Goal: Information Seeking & Learning: Learn about a topic

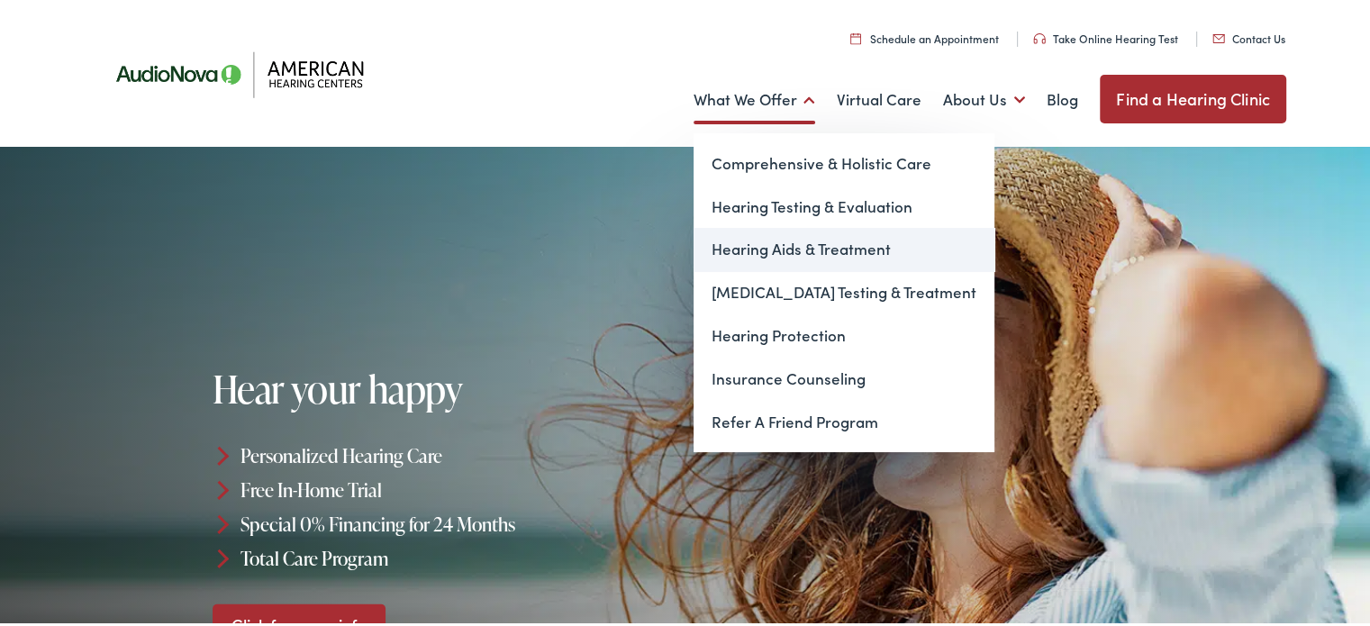
click at [780, 248] on link "Hearing Aids & Treatment" at bounding box center [843, 246] width 301 height 43
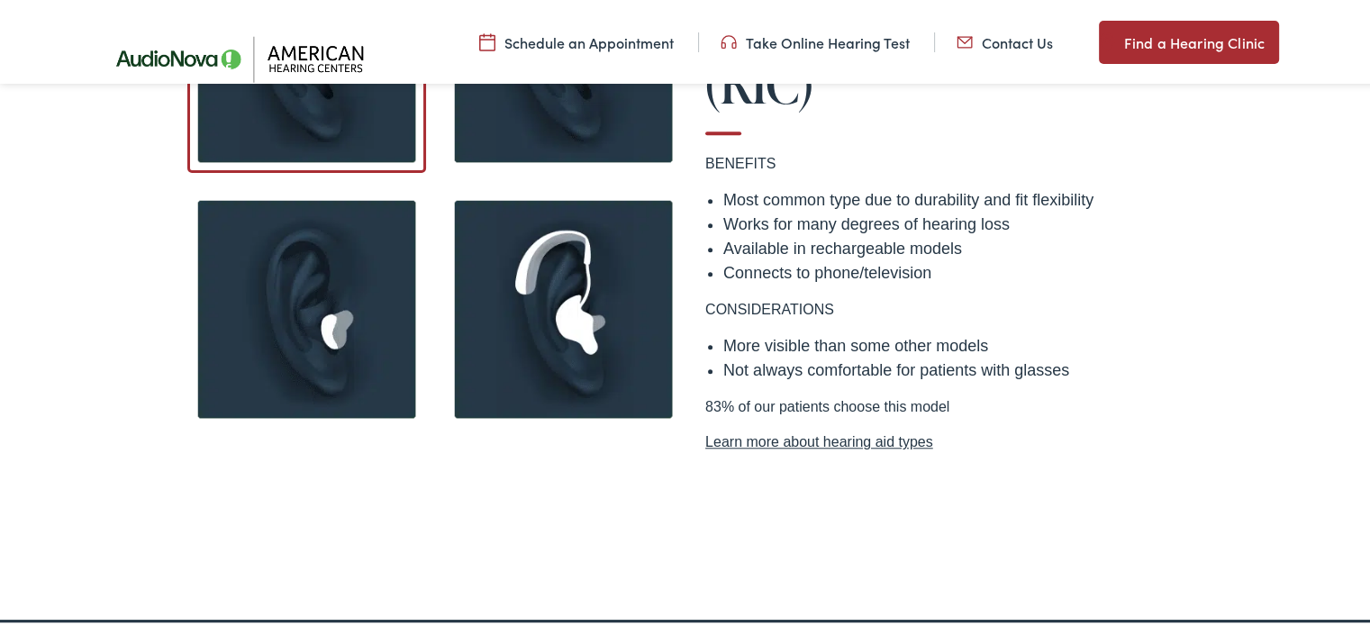
scroll to position [1621, 0]
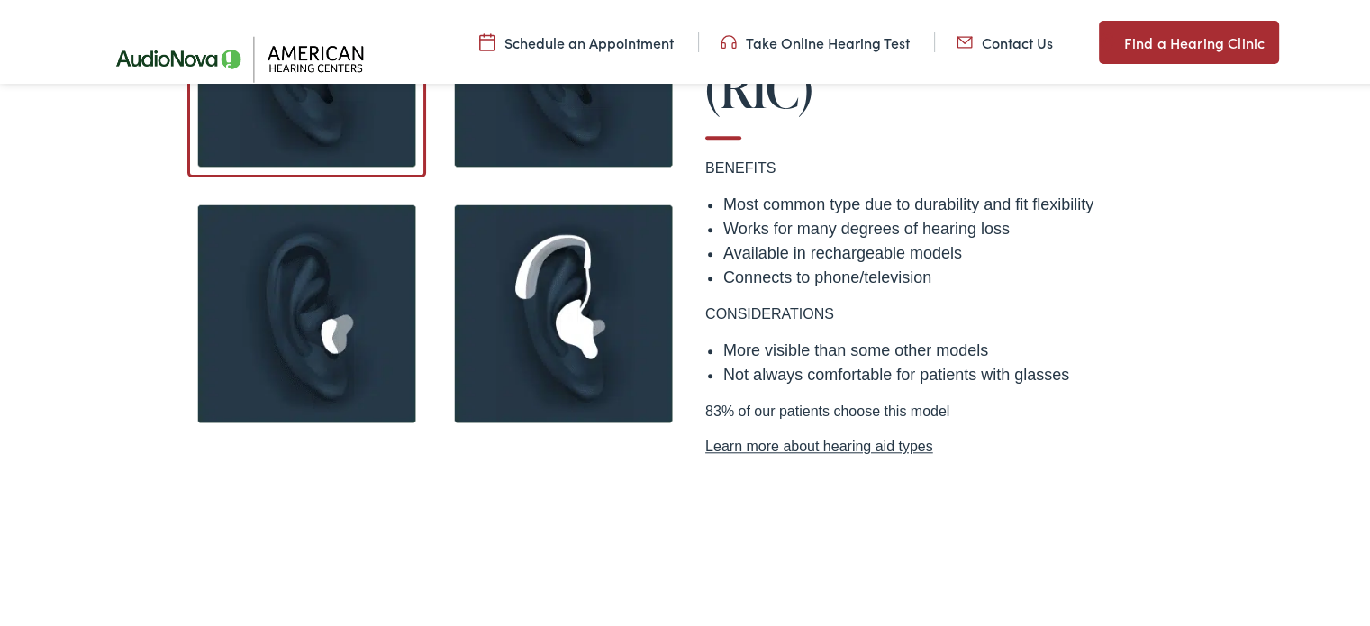
click at [776, 433] on link "Learn more about hearing aid types" at bounding box center [948, 444] width 486 height 22
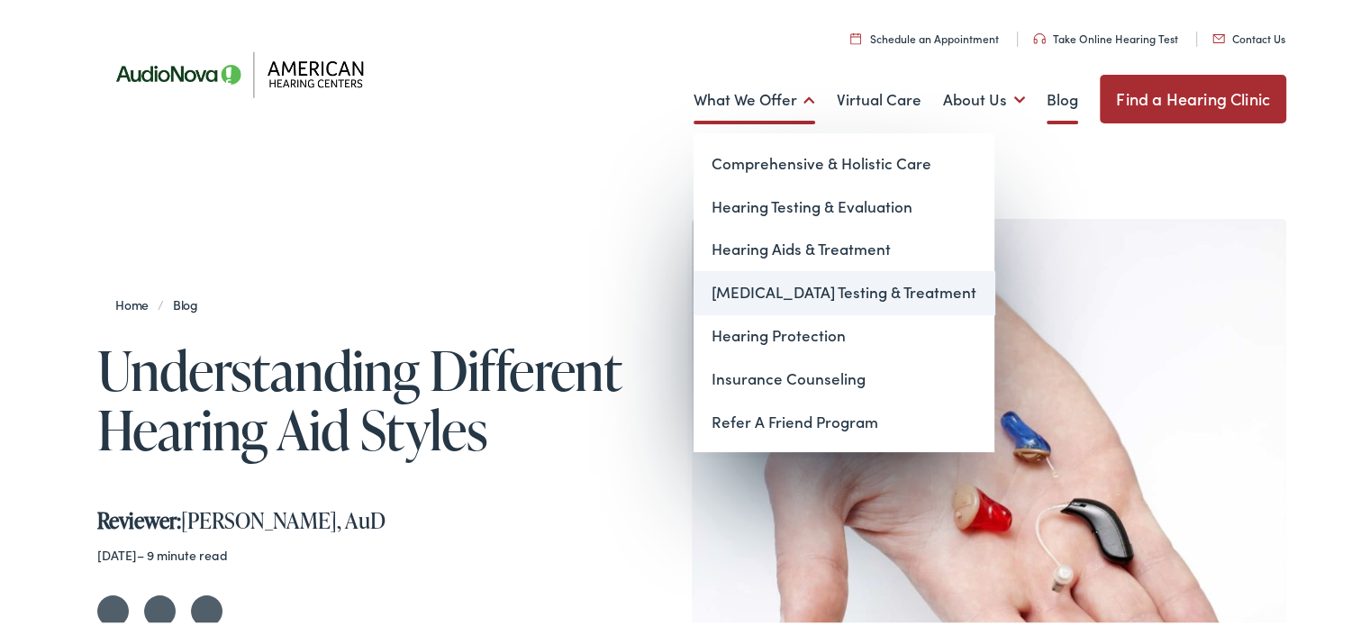
click at [760, 289] on link "[MEDICAL_DATA] Testing & Treatment" at bounding box center [843, 289] width 301 height 43
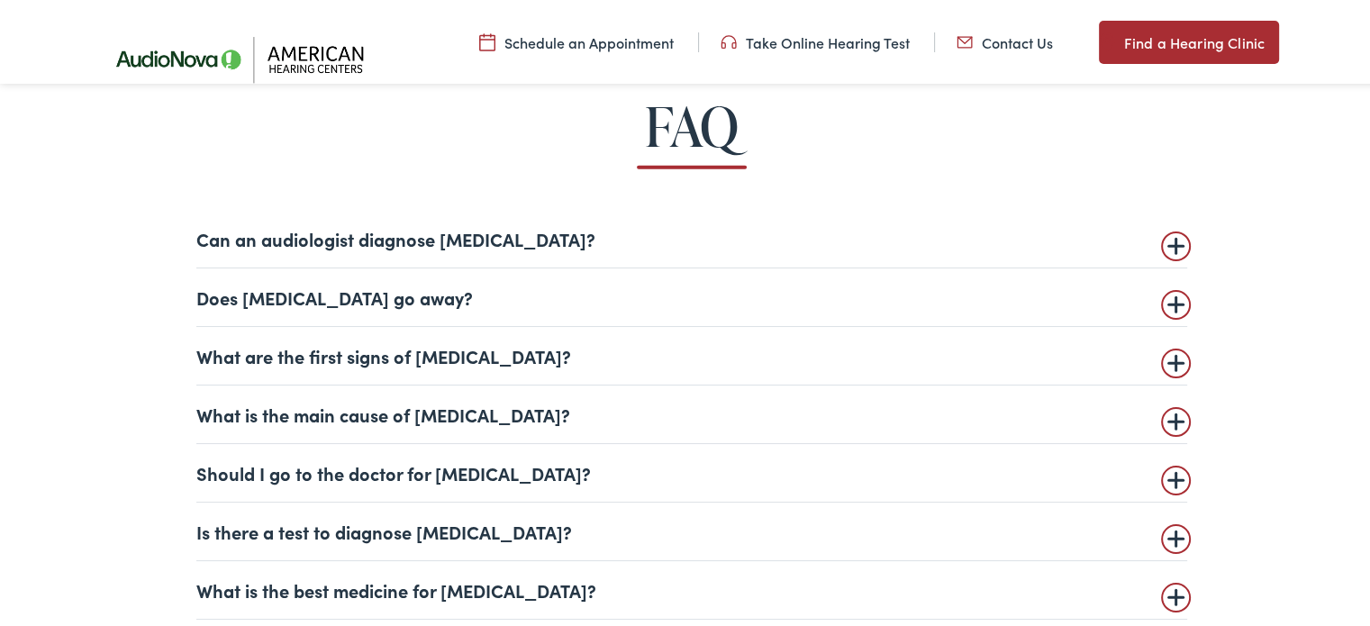
scroll to position [4233, 0]
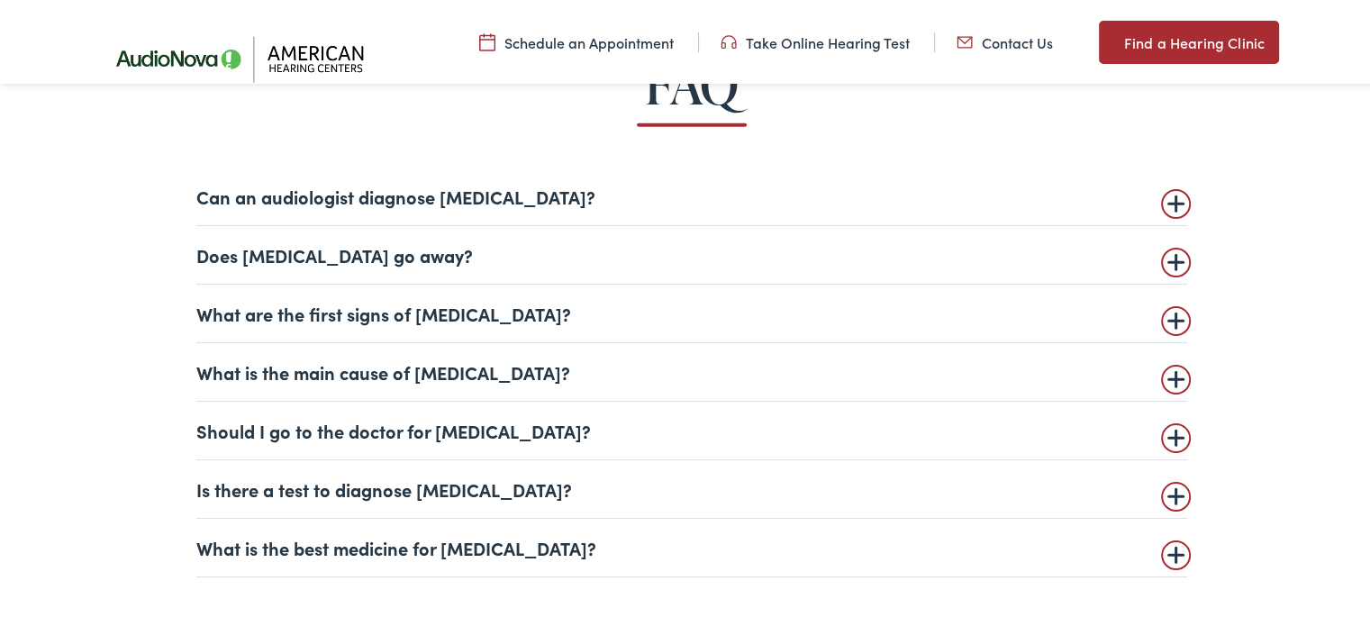
click at [1164, 322] on details "What are the first signs of tinnitus? Tinnitus perception can vary from person …" at bounding box center [691, 311] width 991 height 59
click at [1166, 316] on summary "What are the first signs of tinnitus?" at bounding box center [691, 311] width 991 height 22
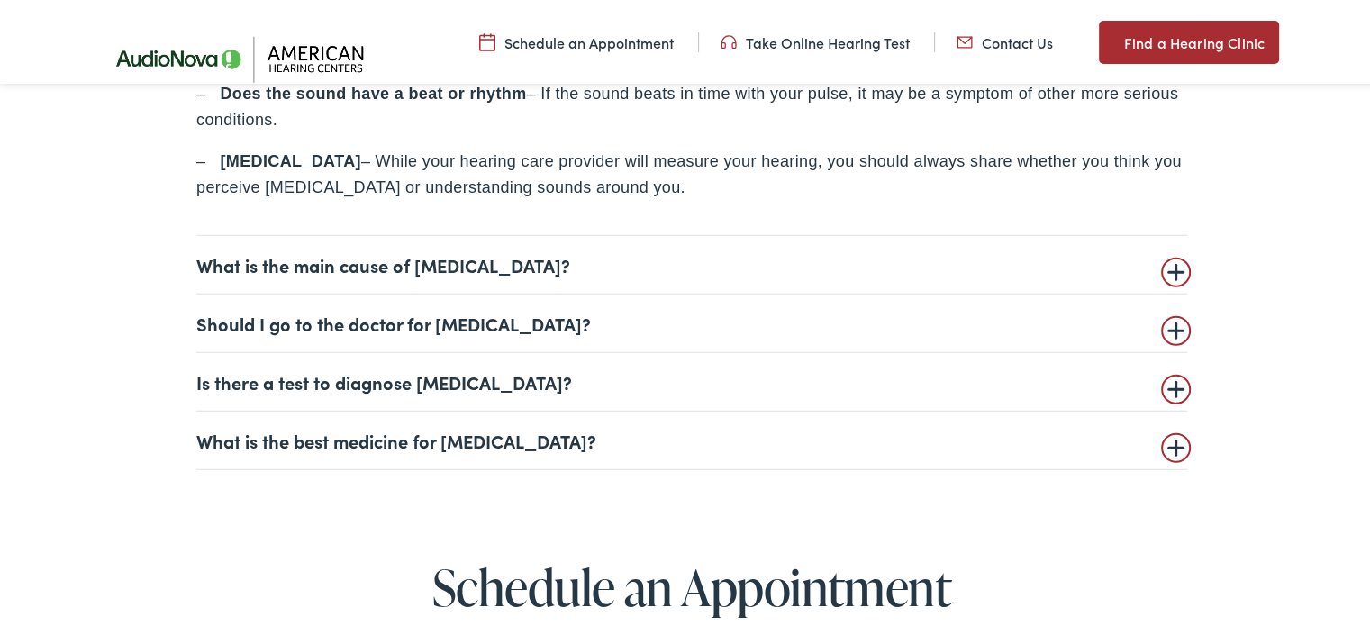
scroll to position [4773, 0]
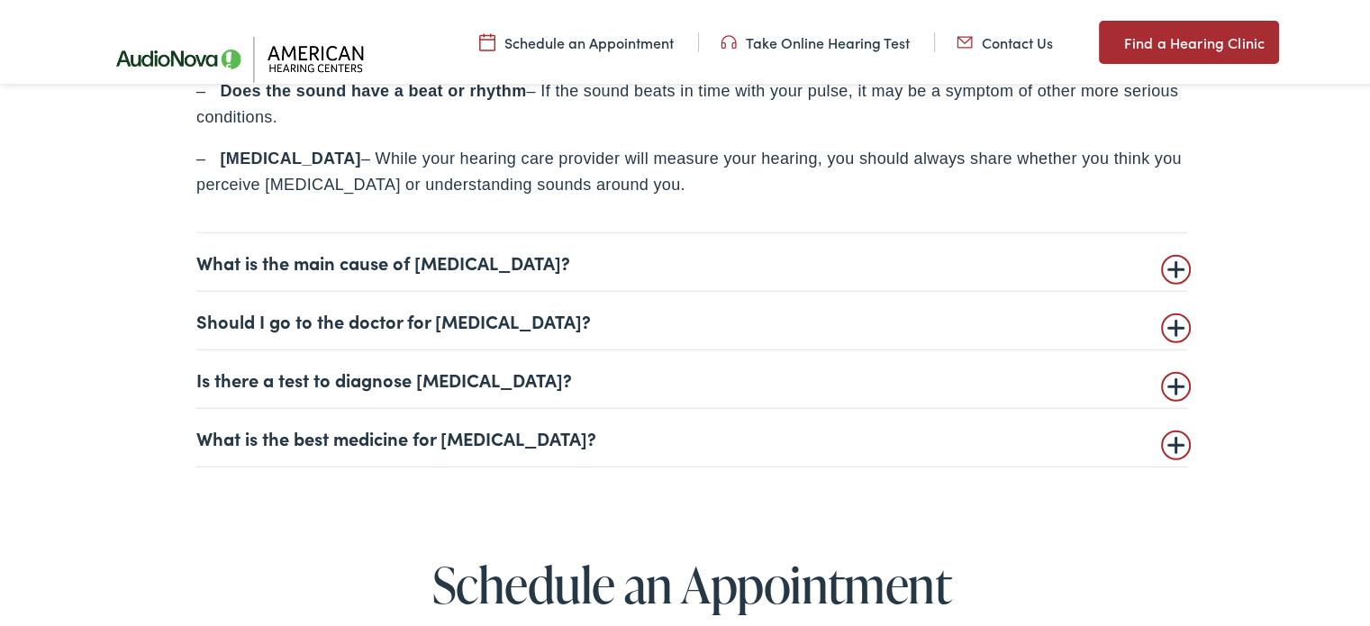
click at [1171, 266] on summary "What is the main cause of tinnitus?" at bounding box center [691, 260] width 991 height 22
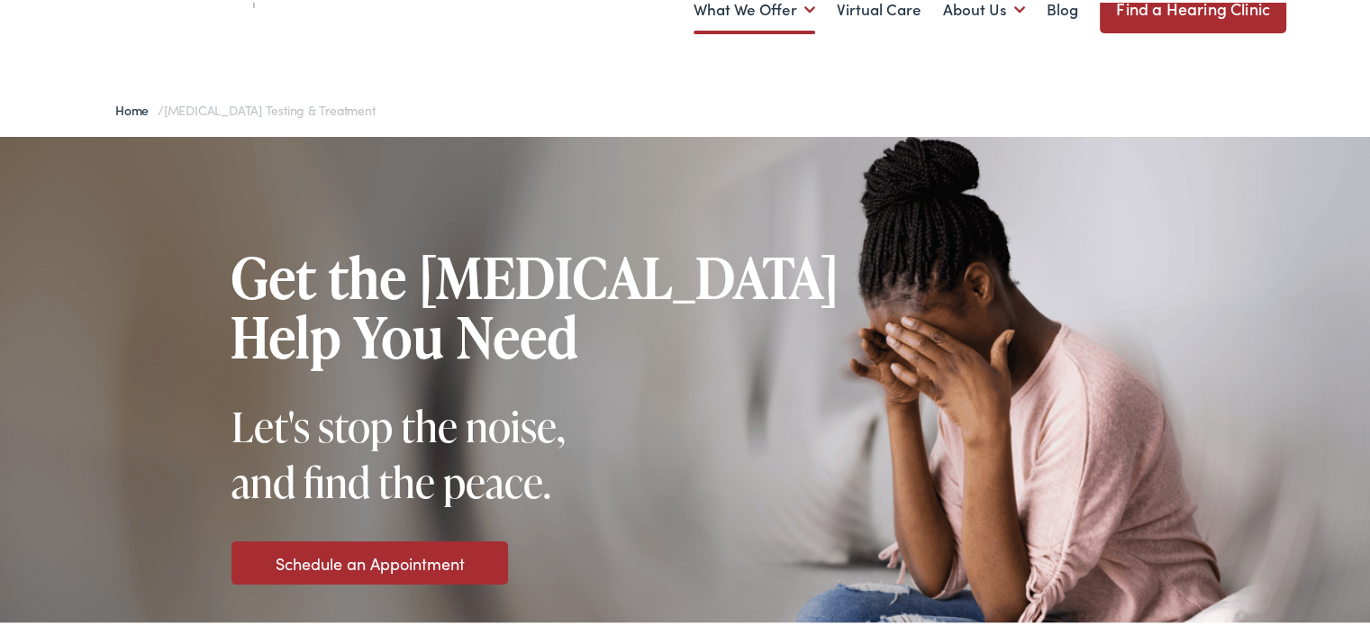
scroll to position [0, 0]
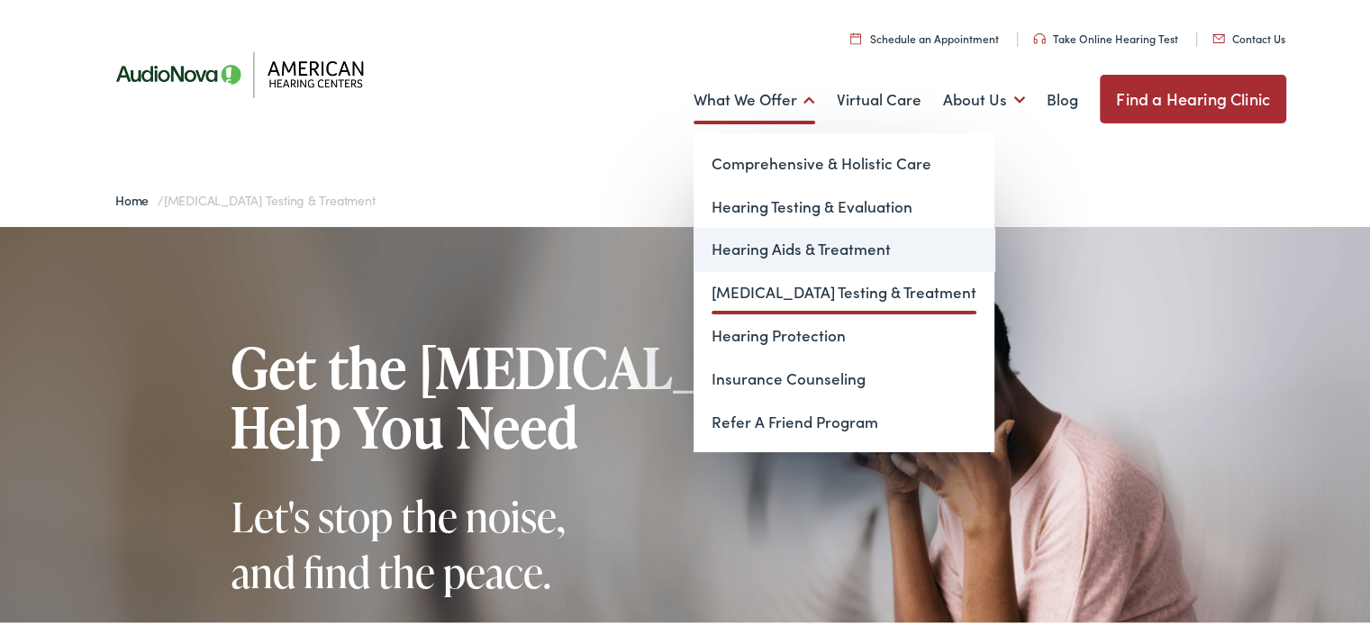
click at [772, 245] on link "Hearing Aids & Treatment" at bounding box center [843, 246] width 301 height 43
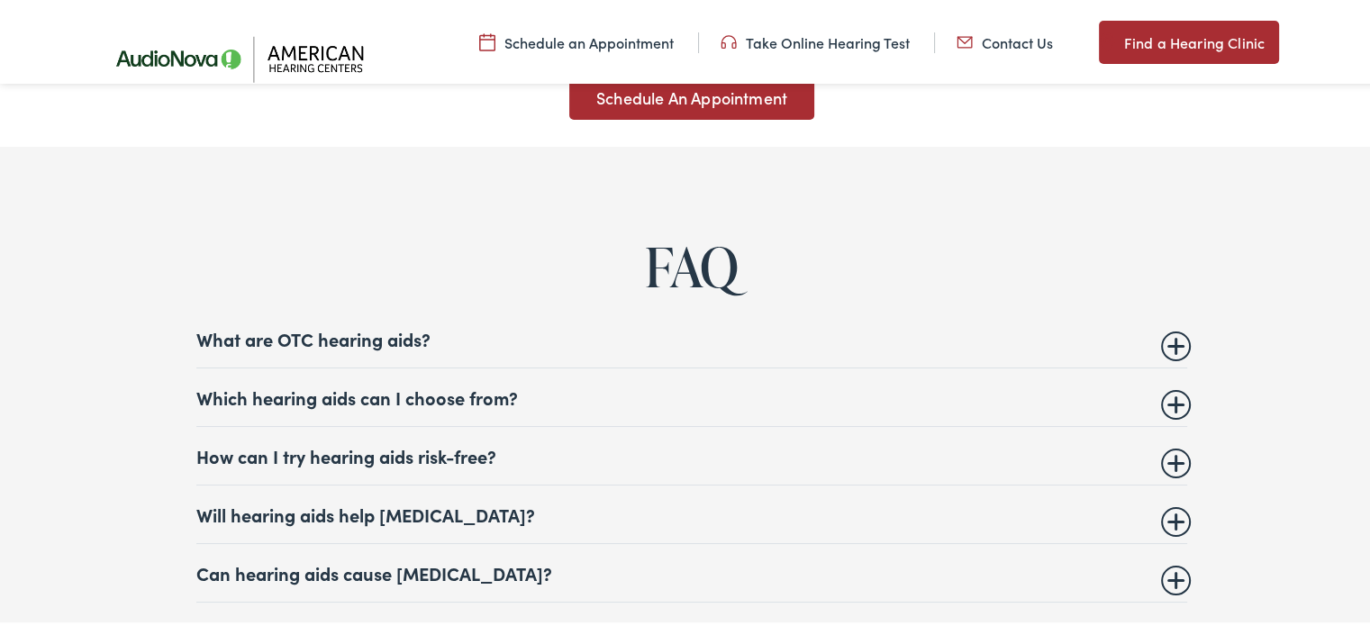
scroll to position [6754, 0]
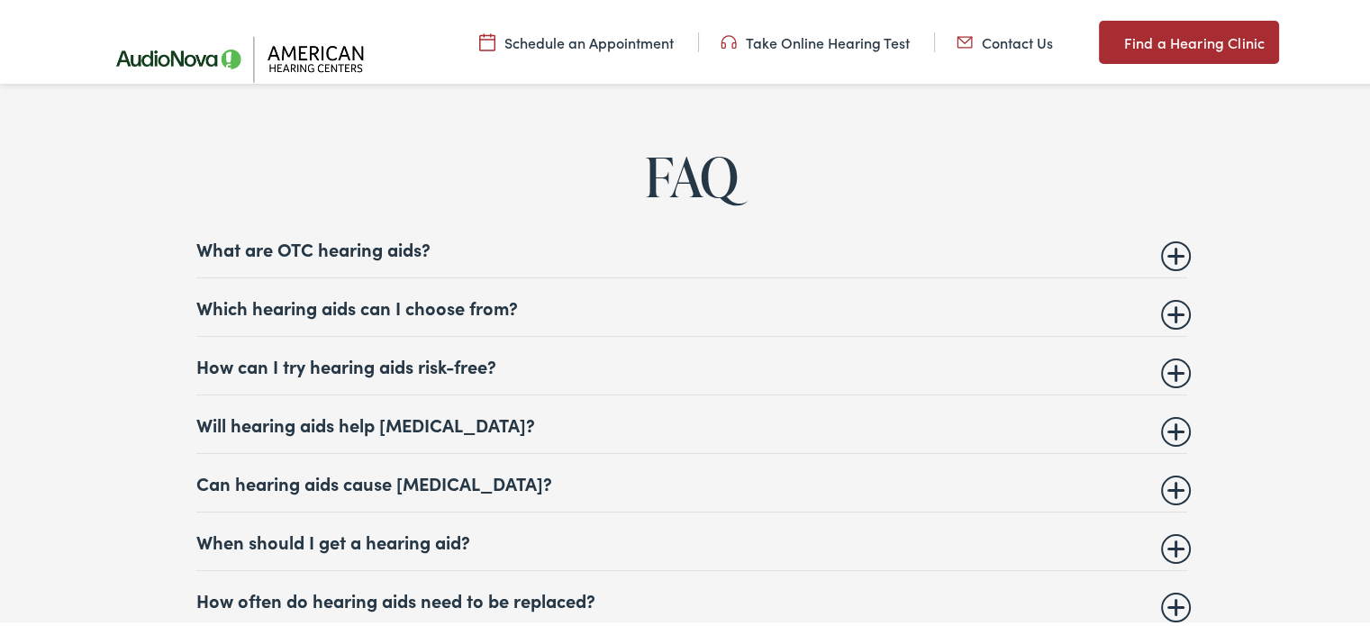
click at [1168, 302] on summary "Which hearing aids can I choose from?" at bounding box center [691, 305] width 991 height 22
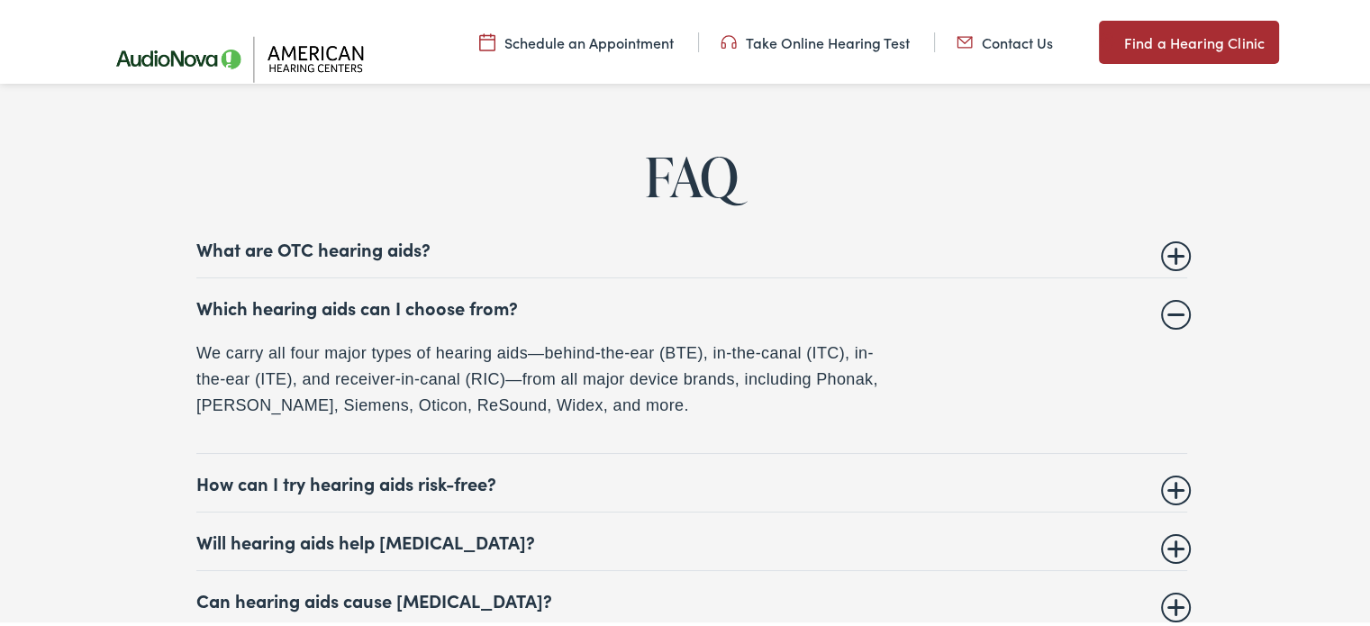
drag, startPoint x: 665, startPoint y: 391, endPoint x: 601, endPoint y: 368, distance: 67.8
click at [544, 363] on p "We carry all four major types of hearing aids—behind-the-ear (BTE), in-the-cana…" at bounding box center [542, 376] width 693 height 77
click at [665, 385] on p "We carry all four major types of hearing aids—behind-the-ear (BTE), in-the-cana…" at bounding box center [542, 376] width 693 height 77
click at [663, 395] on p "We carry all four major types of hearing aids—behind-the-ear (BTE), in-the-cana…" at bounding box center [542, 376] width 693 height 77
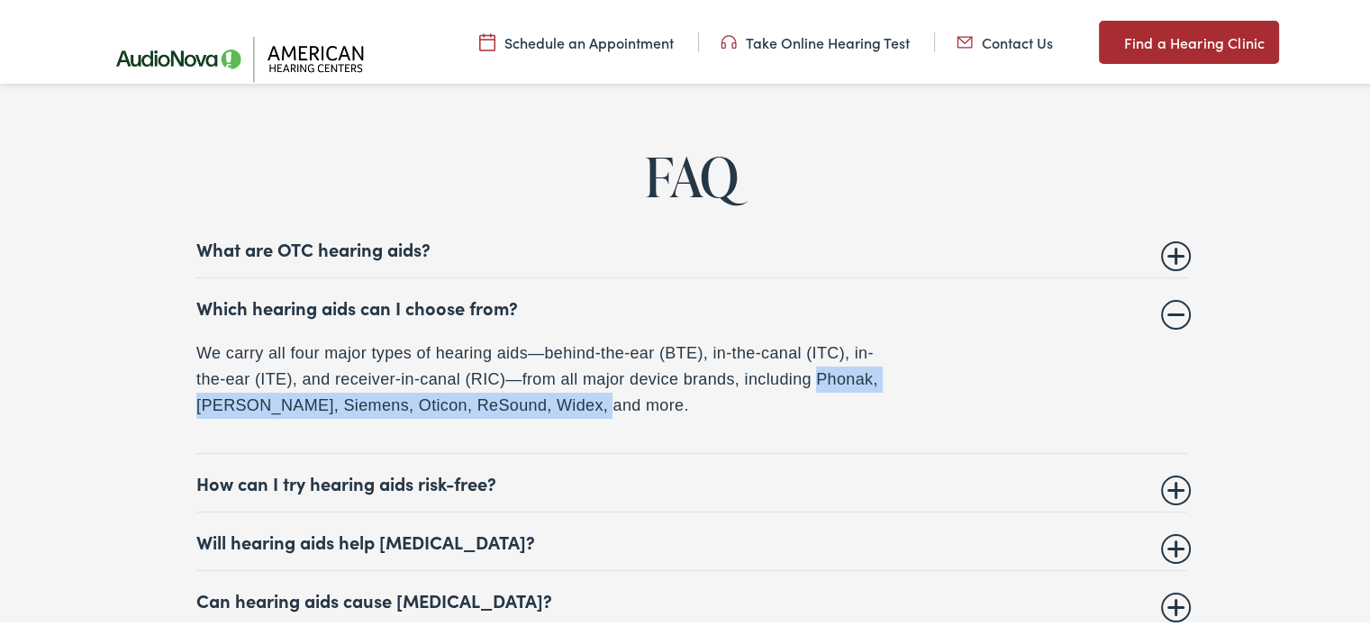
drag, startPoint x: 809, startPoint y: 363, endPoint x: 568, endPoint y: 388, distance: 241.8
click at [568, 388] on p "We carry all four major types of hearing aids—behind-the-ear (BTE), in-the-cana…" at bounding box center [542, 376] width 693 height 77
copy p "Phonak, [PERSON_NAME], Siemens, Oticon, ReSound, Widex"
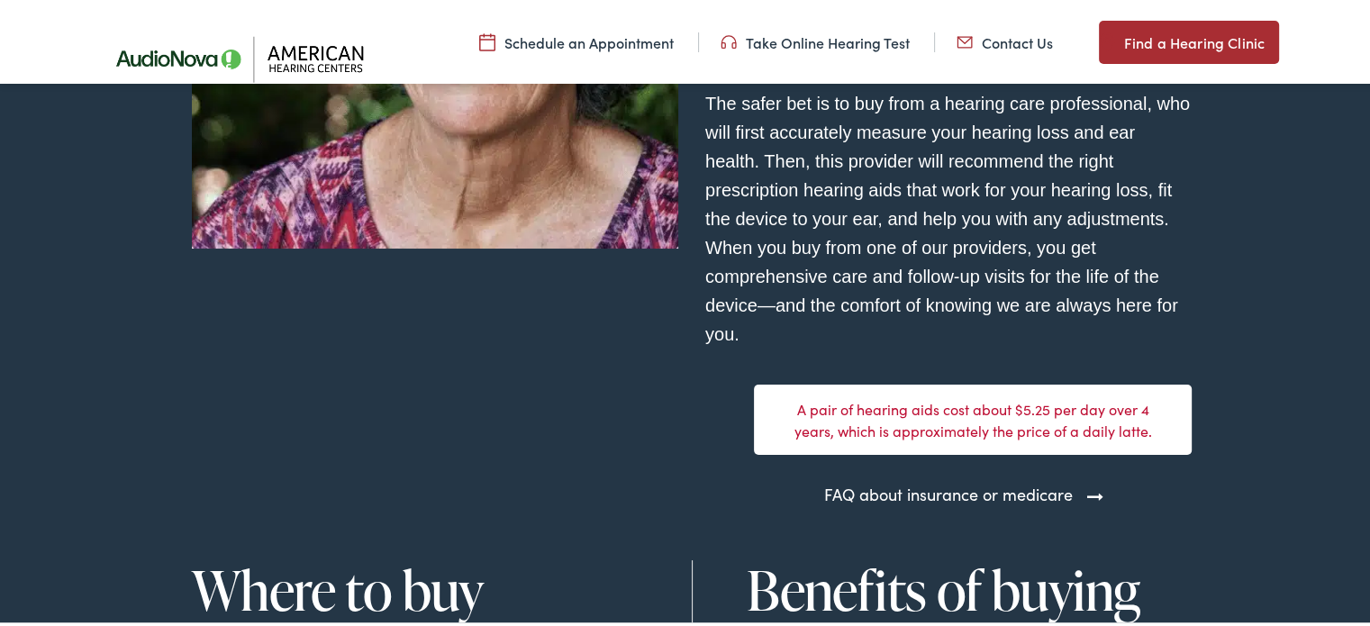
scroll to position [5045, 0]
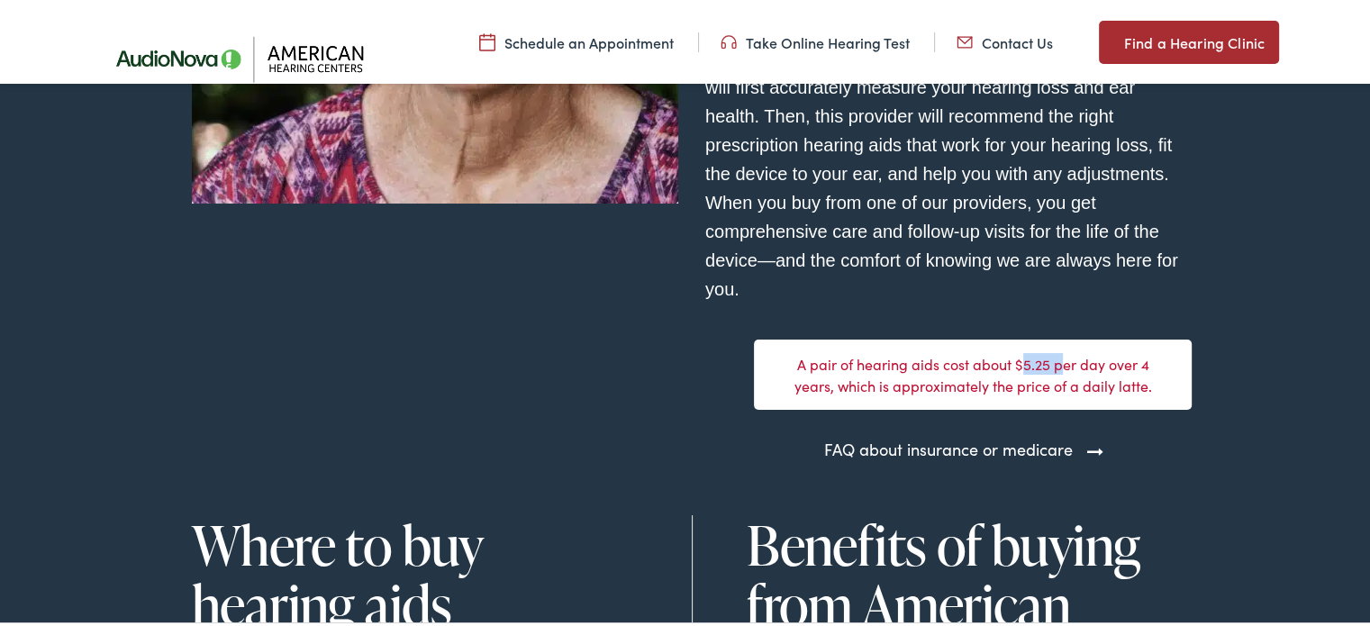
drag, startPoint x: 1053, startPoint y: 350, endPoint x: 1016, endPoint y: 341, distance: 38.0
click at [1016, 341] on div "A pair of hearing aids cost about $5.25 per day over 4 years, which is approxim…" at bounding box center [973, 372] width 438 height 70
click at [1005, 346] on div "A pair of hearing aids cost about $5.25 per day over 4 years, which is approxim…" at bounding box center [973, 372] width 438 height 70
